Goal: Information Seeking & Learning: Learn about a topic

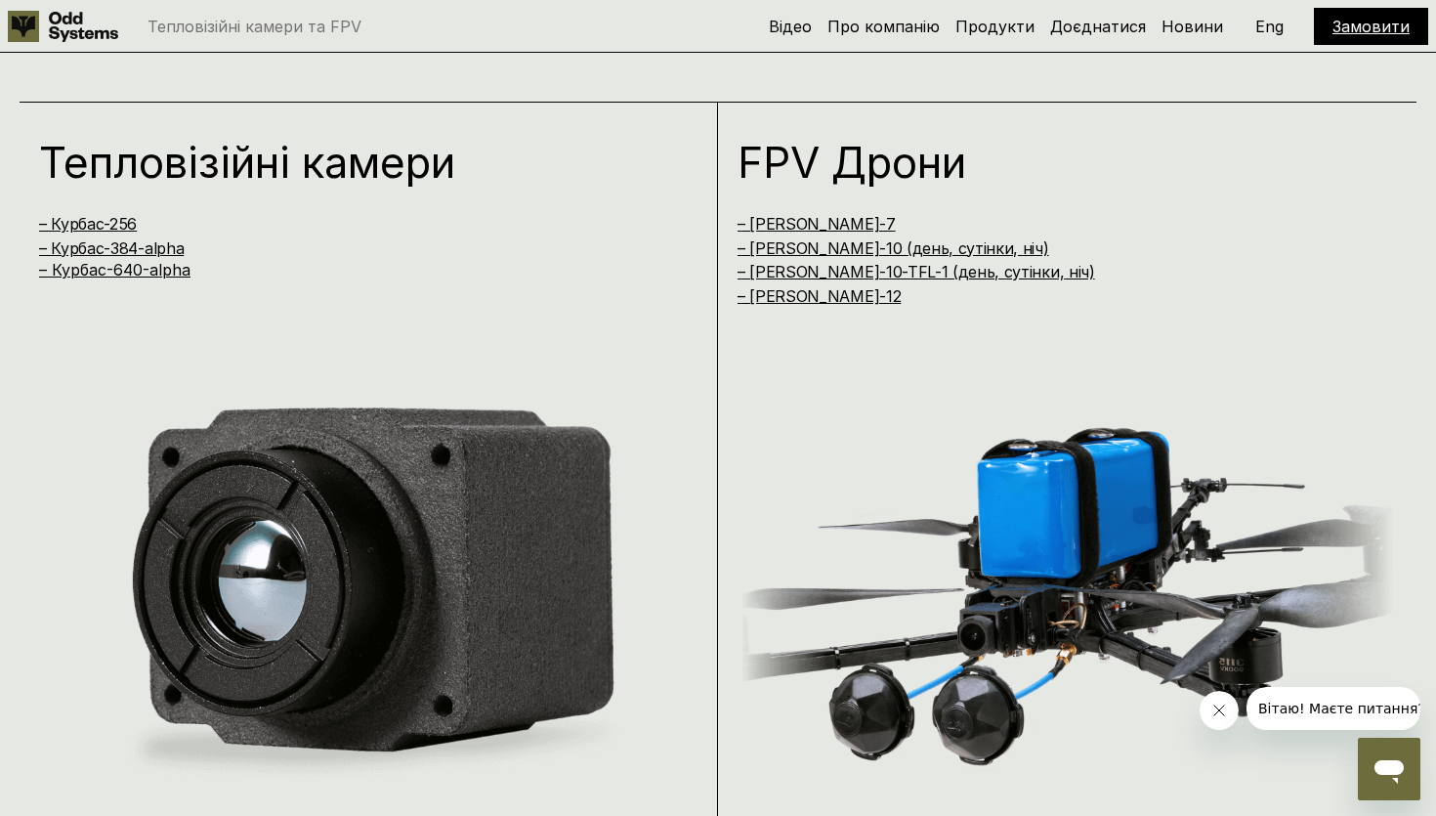
scroll to position [1572, 0]
click at [149, 273] on link "– Курбас-640-alpha" at bounding box center [114, 271] width 151 height 20
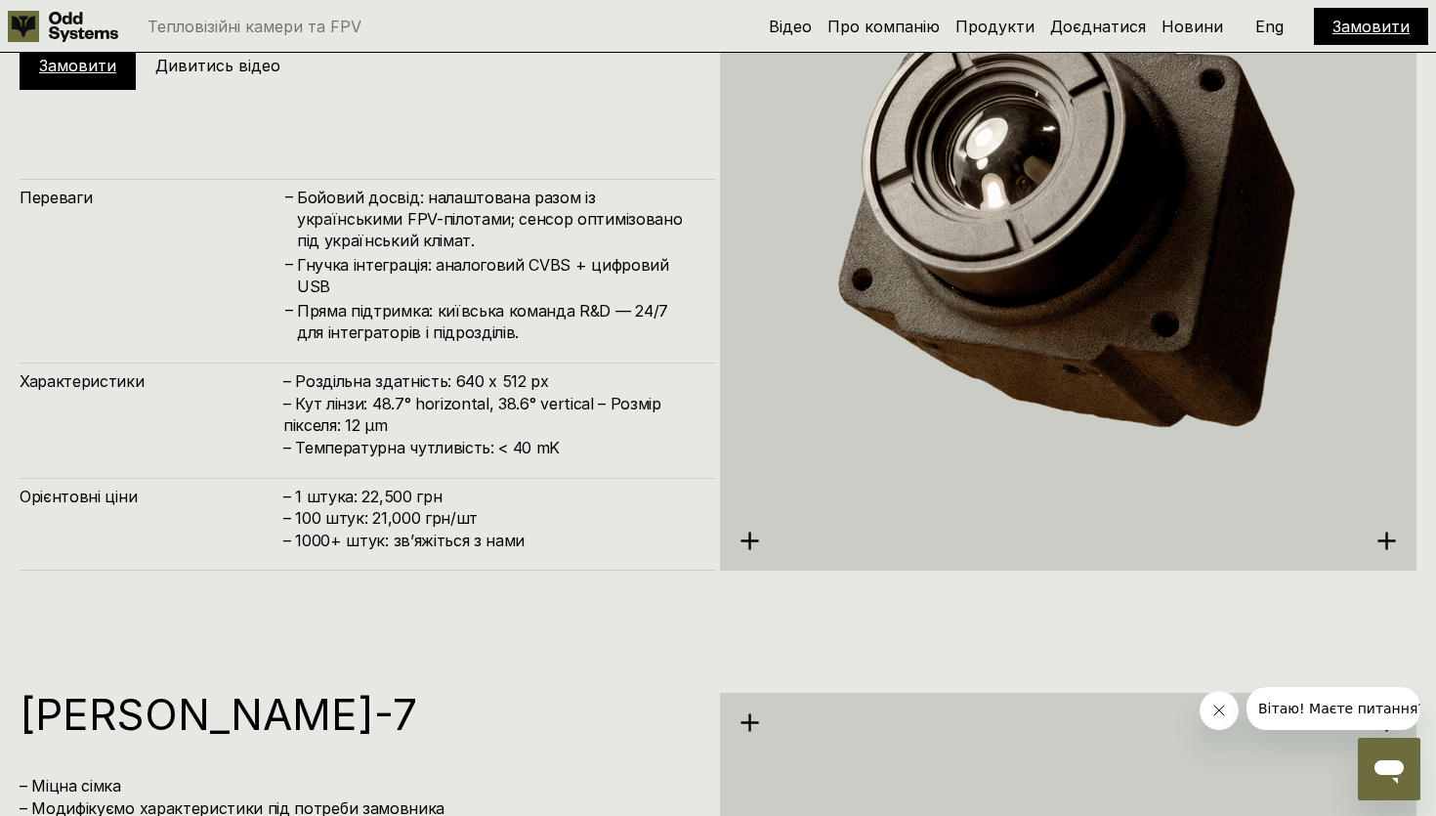
scroll to position [4283, 0]
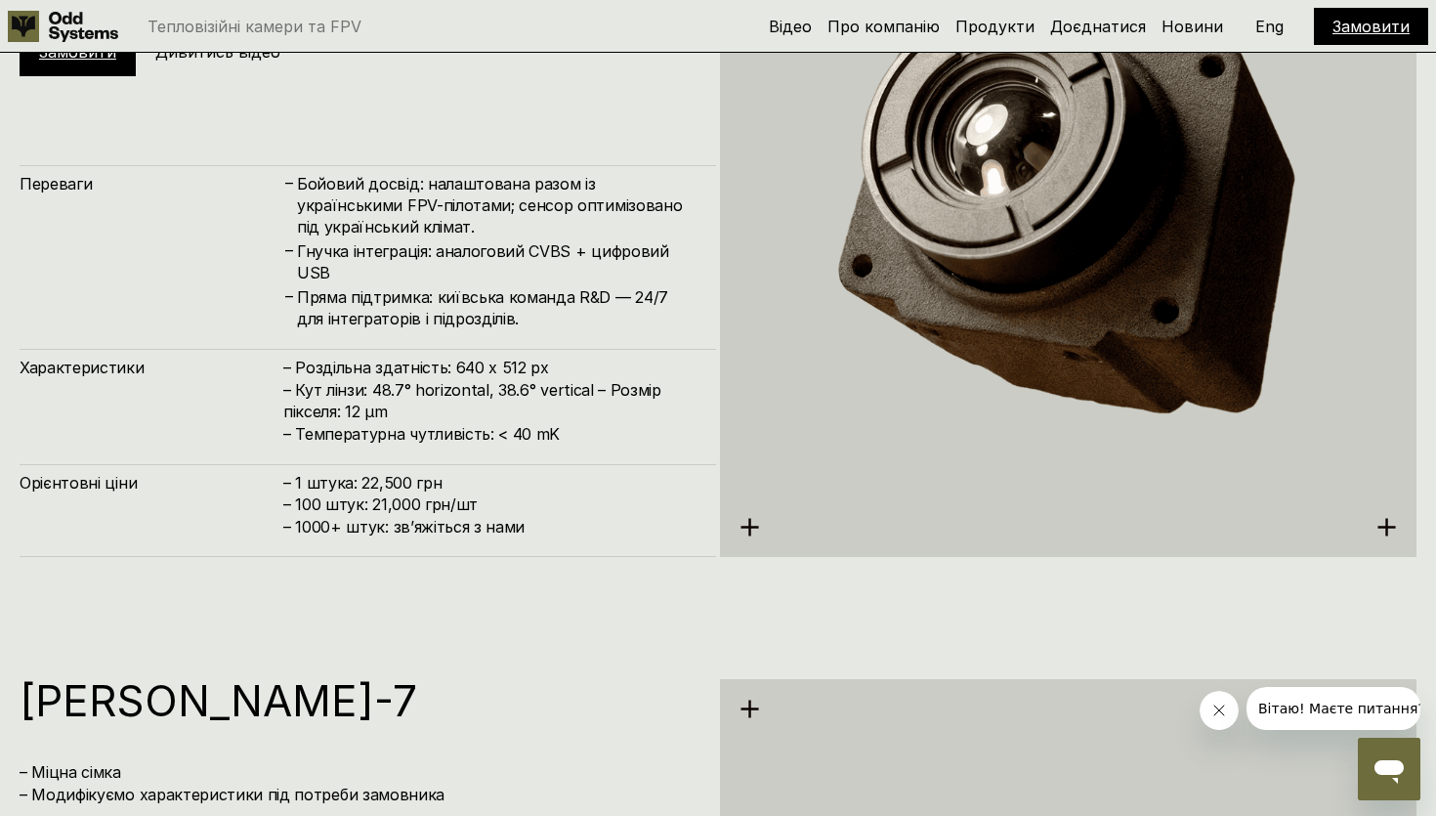
click at [413, 508] on h4 "– 1 штука: 22,500 грн – 100 штук: 21,000 грн/шт – ⁠1000+ штук: звʼяжіться з нами" at bounding box center [489, 504] width 413 height 65
click at [411, 477] on h4 "– 1 штука: 22,500 грн – 100 штук: 21,000 грн/шт – ⁠1000+ штук: звʼяжіться з нами" at bounding box center [489, 504] width 413 height 65
click at [420, 531] on span "– ⁠1000+ штук: звʼяжіться з нами" at bounding box center [403, 527] width 241 height 20
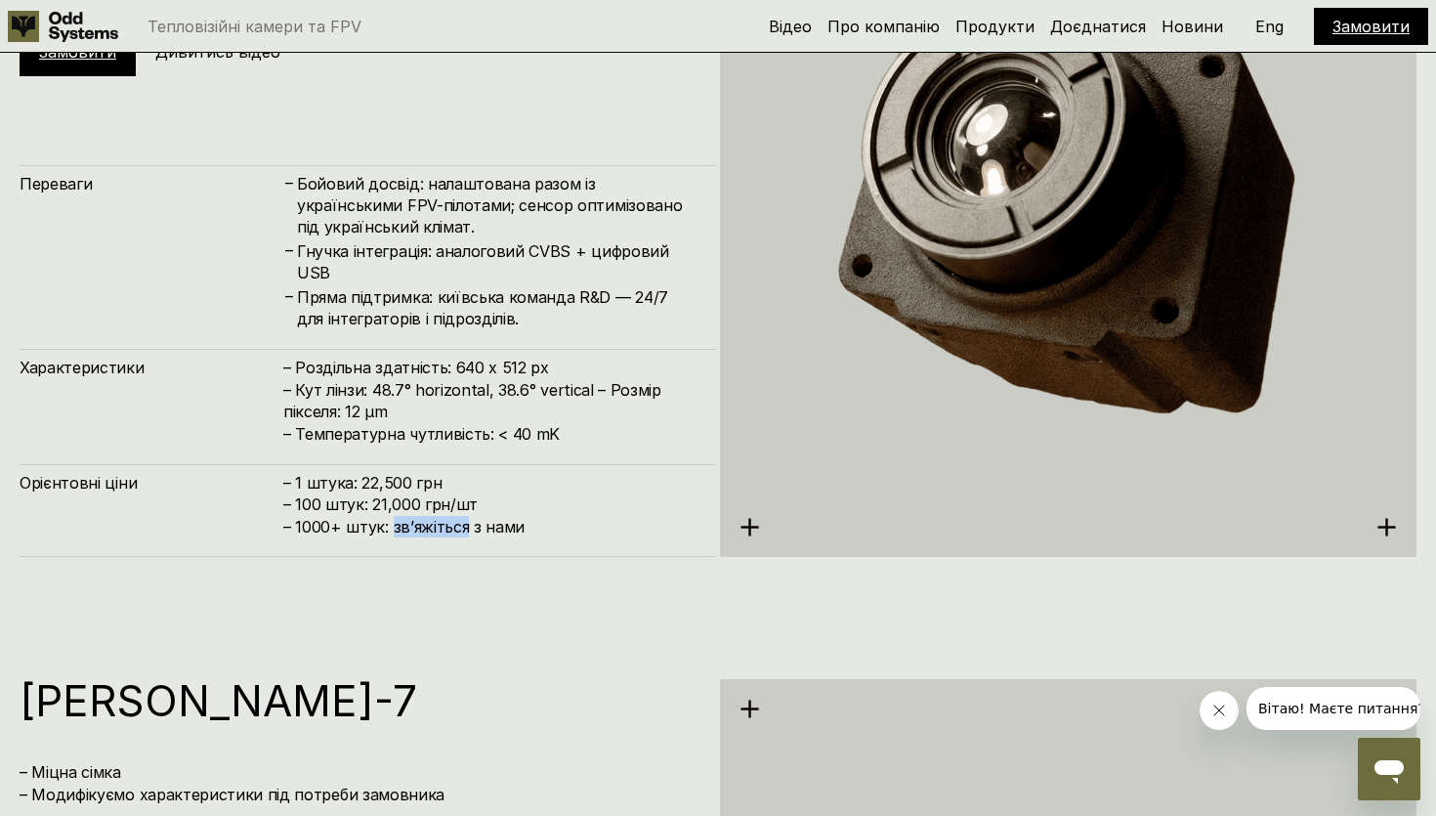
click at [420, 531] on span "– ⁠1000+ штук: звʼяжіться з нами" at bounding box center [403, 527] width 241 height 20
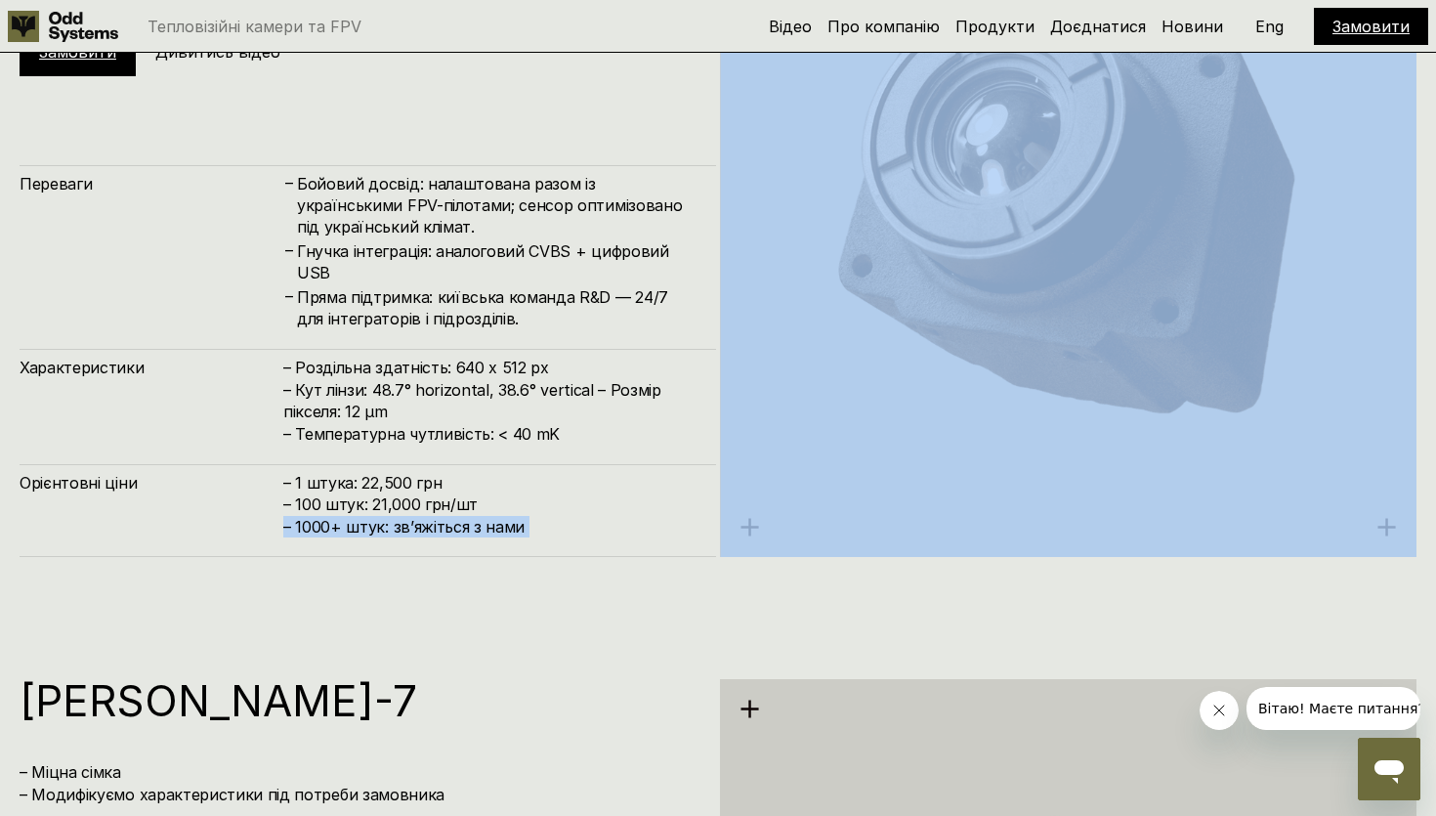
click at [420, 531] on span "– ⁠1000+ штук: звʼяжіться з нами" at bounding box center [403, 527] width 241 height 20
click at [423, 539] on div "Орієнтовні ціни – 1 штука: 22,500 грн – 100 штук: 21,000 грн/шт – ⁠1000+ штук: …" at bounding box center [368, 510] width 697 height 93
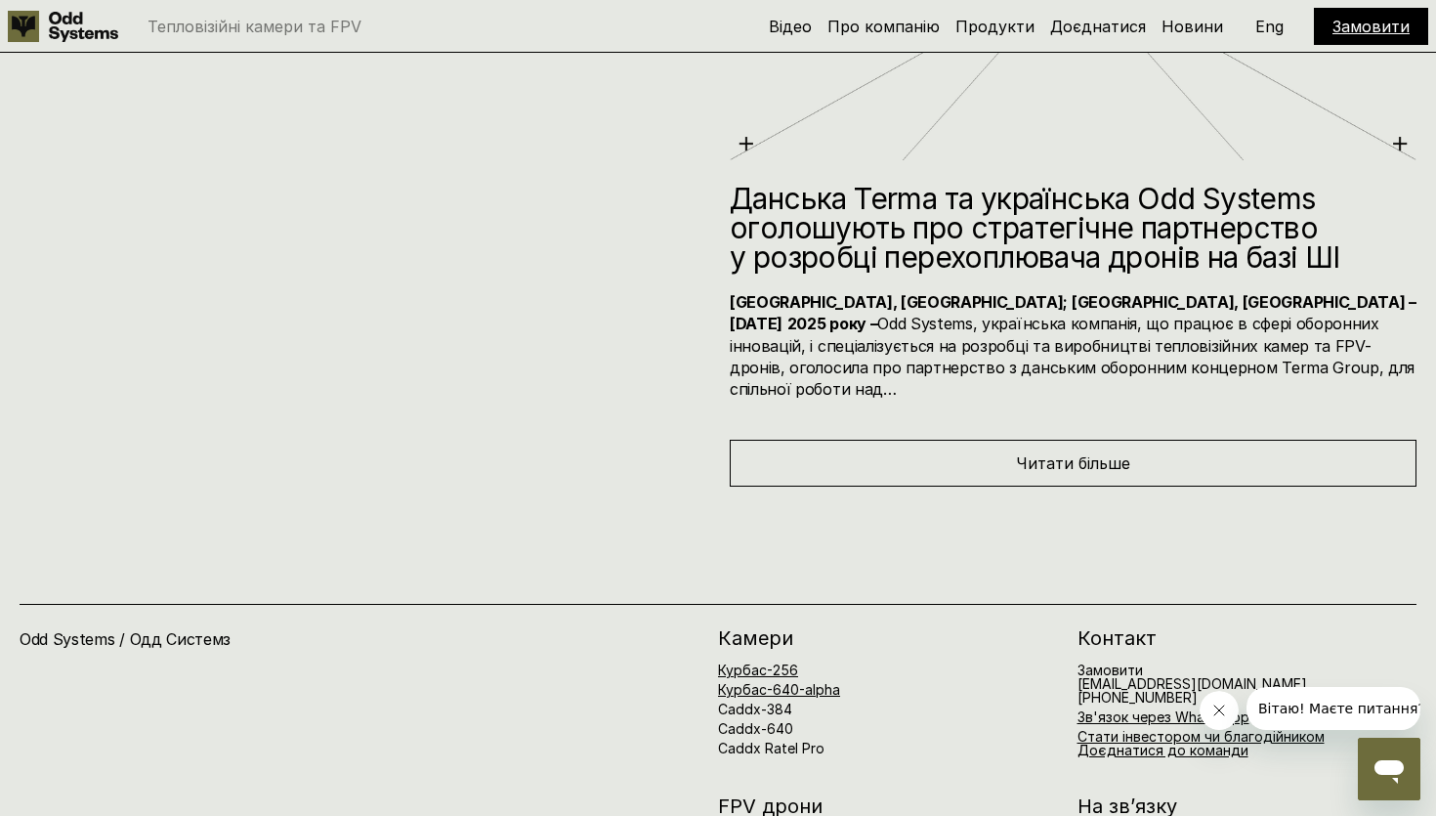
scroll to position [9415, 0]
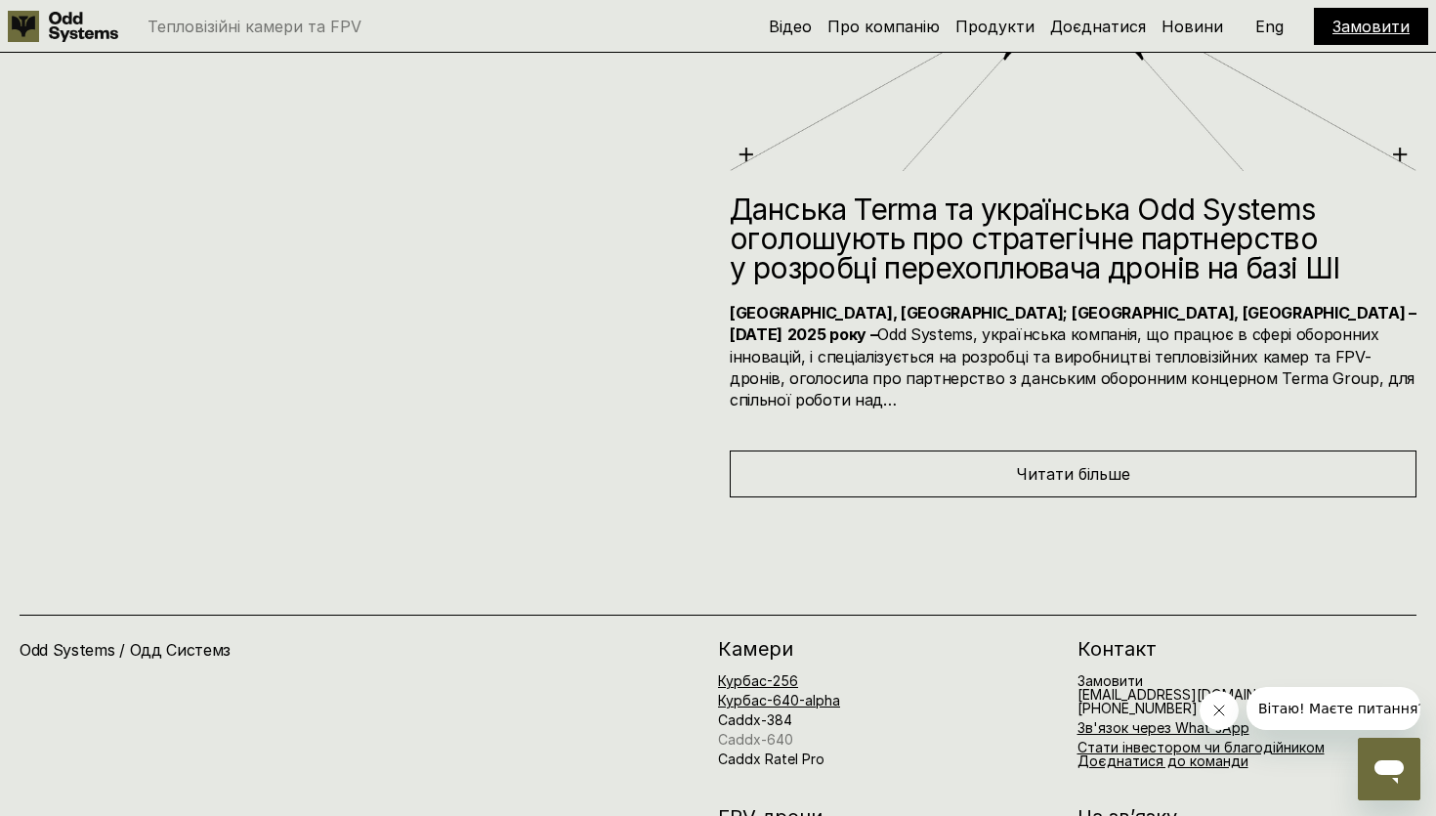
click at [745, 731] on link "Caddx-640" at bounding box center [755, 739] width 75 height 17
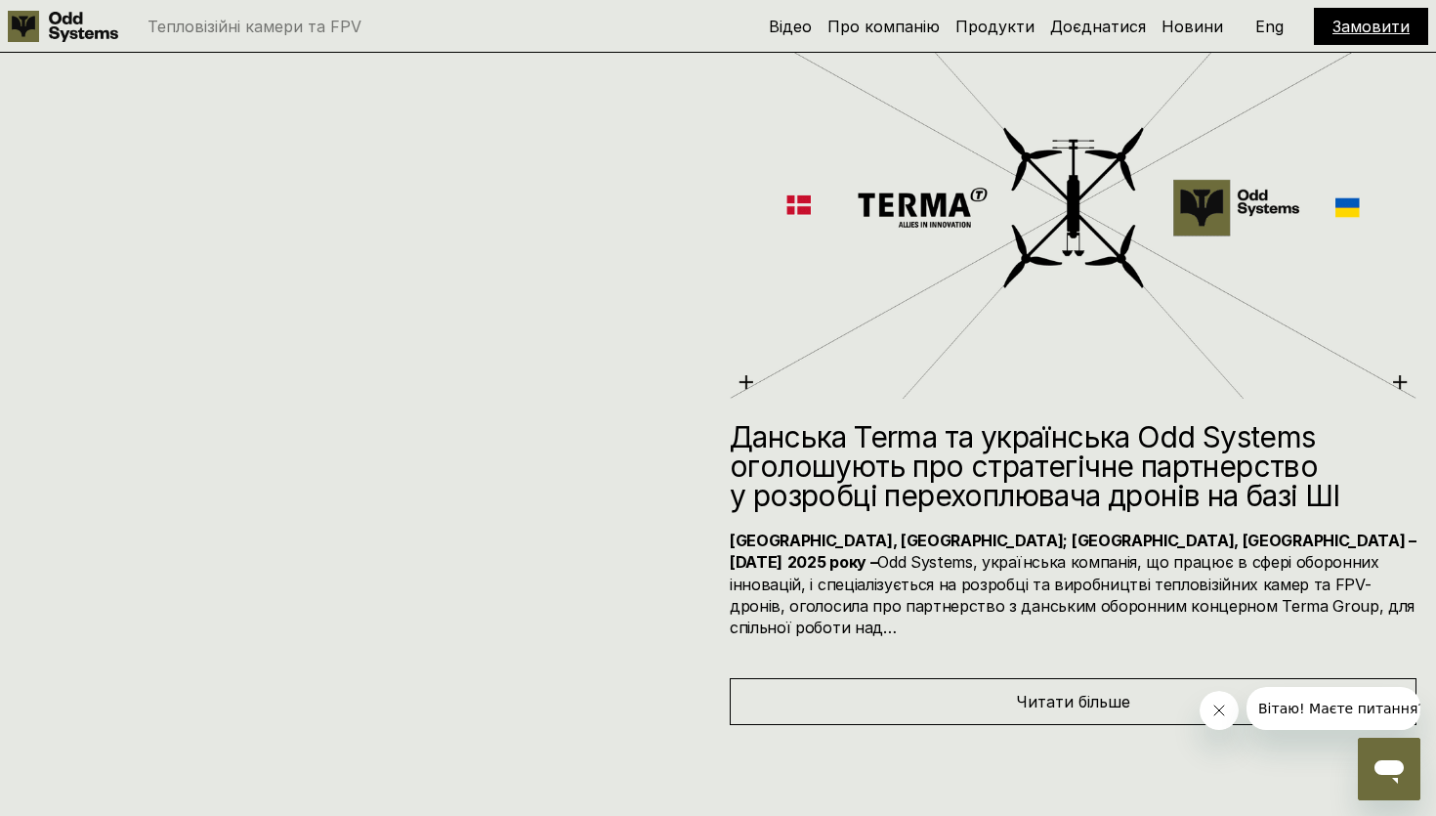
scroll to position [9649, 0]
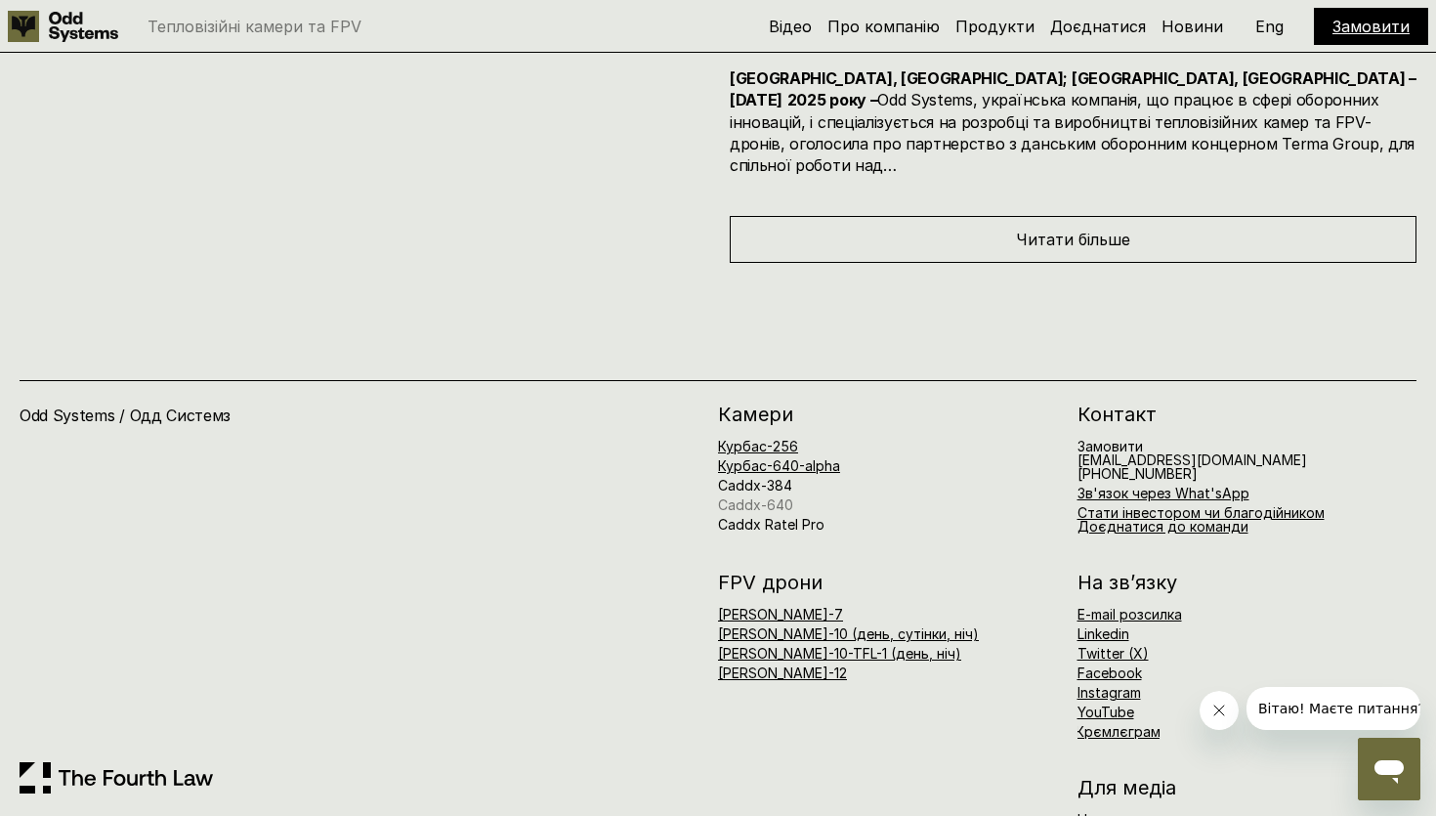
click at [750, 496] on link "Caddx-640" at bounding box center [755, 504] width 75 height 17
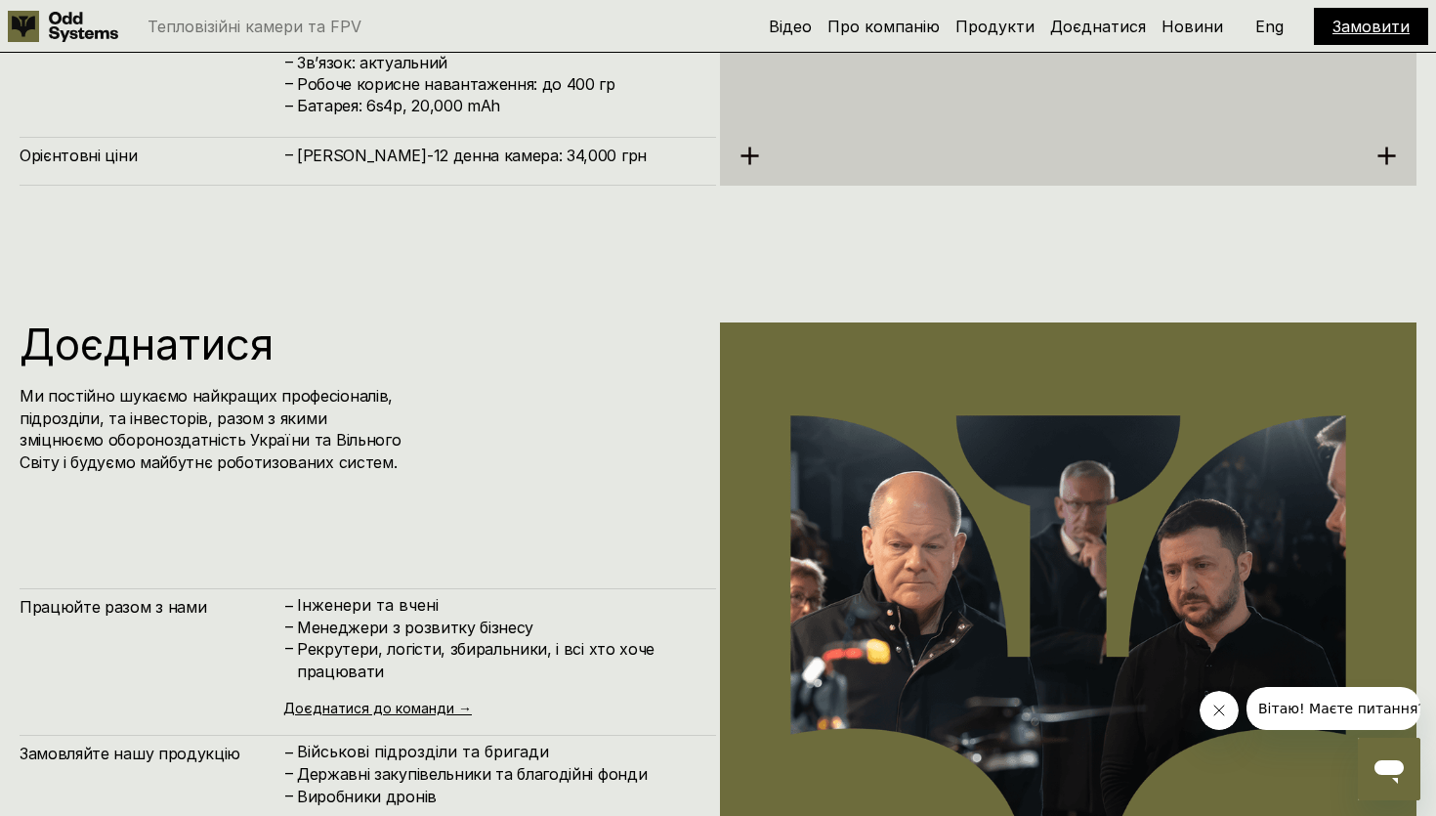
scroll to position [8158, 0]
